Goal: Task Accomplishment & Management: Use online tool/utility

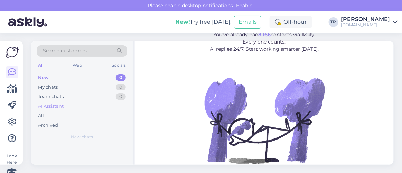
click at [67, 105] on div "AI Assistant" at bounding box center [82, 107] width 91 height 10
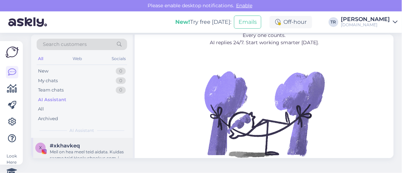
scroll to position [9, 0]
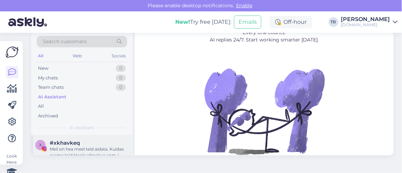
click at [105, 144] on div "#xkhavkeq" at bounding box center [89, 143] width 79 height 6
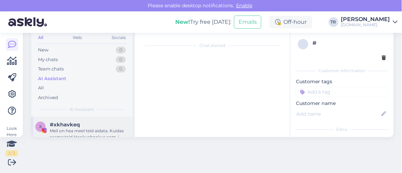
scroll to position [147, 0]
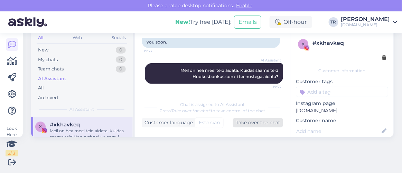
click at [259, 127] on div "Take over the chat" at bounding box center [258, 122] width 50 height 9
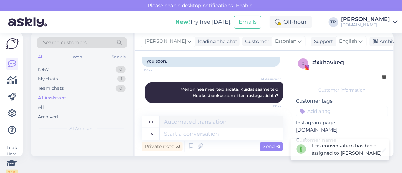
scroll to position [0, 0]
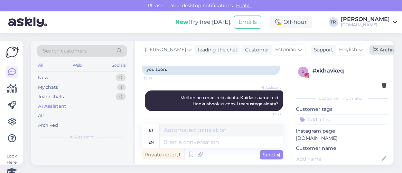
click at [378, 53] on div "Archive chat" at bounding box center [392, 49] width 44 height 9
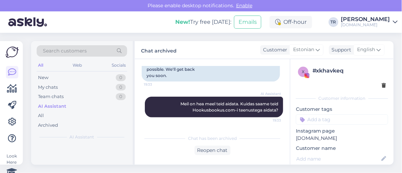
scroll to position [141, 0]
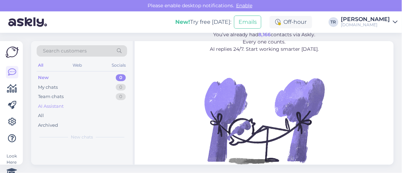
click at [49, 104] on div "AI Assistant" at bounding box center [51, 106] width 26 height 7
click at [53, 76] on div "New 0" at bounding box center [82, 78] width 91 height 10
